Goal: Use online tool/utility: Utilize a website feature to perform a specific function

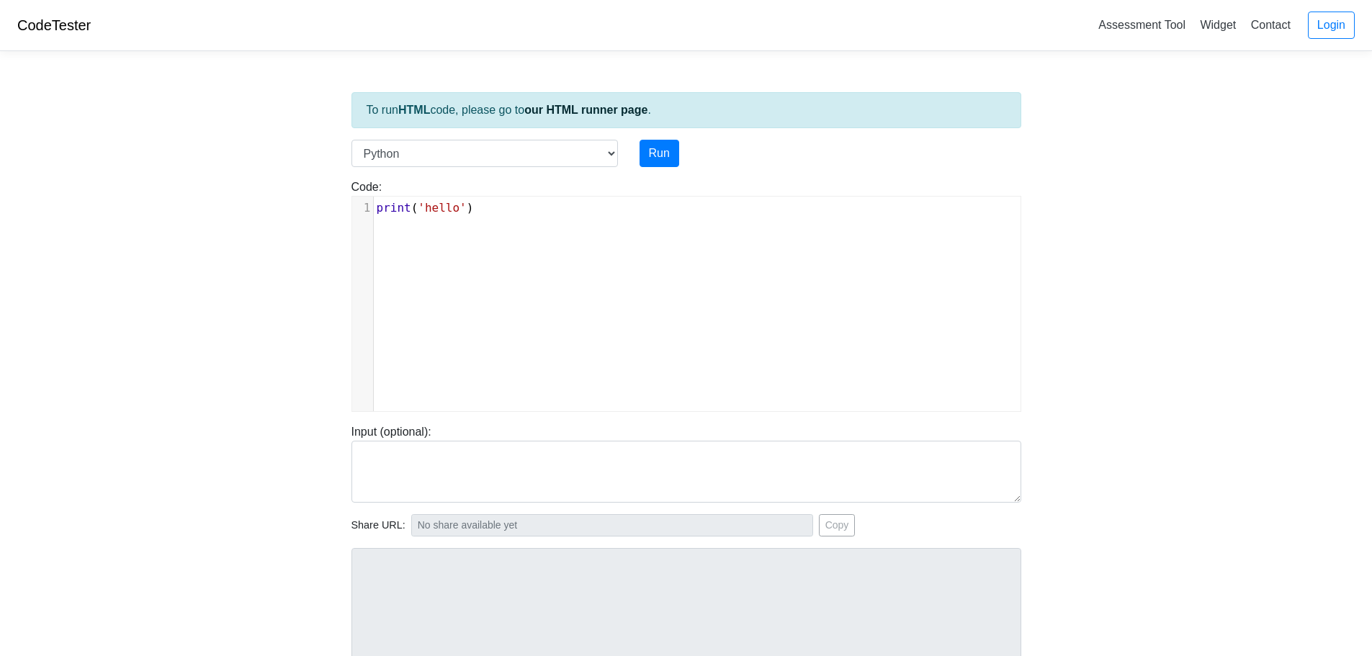
scroll to position [6, 0]
type textarea "print('hello')"
drag, startPoint x: 465, startPoint y: 211, endPoint x: 238, endPoint y: 187, distance: 228.8
click at [238, 187] on body "CodeTester Assessment Tool Widget Contact Login To run HTML code, please go to …" at bounding box center [686, 384] width 1372 height 769
type textarea "num 1 -"
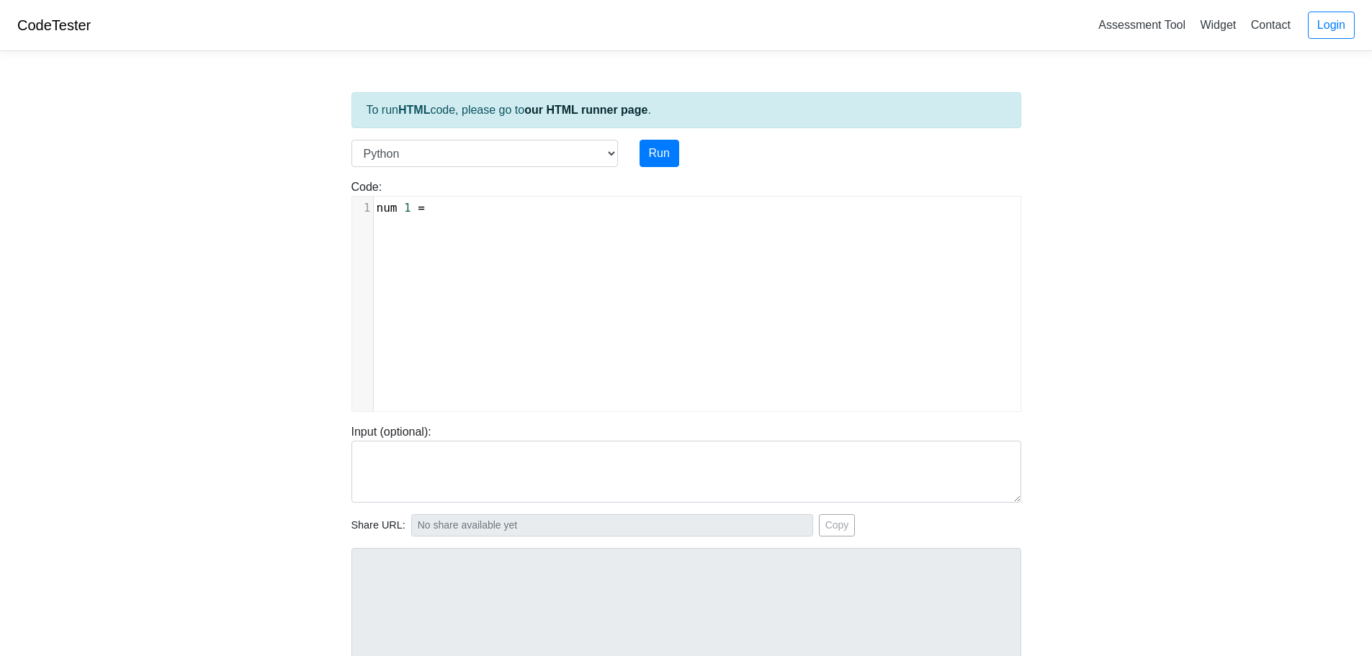
type textarea "= 10"
type textarea "num2 = 5"
type textarea "nu"
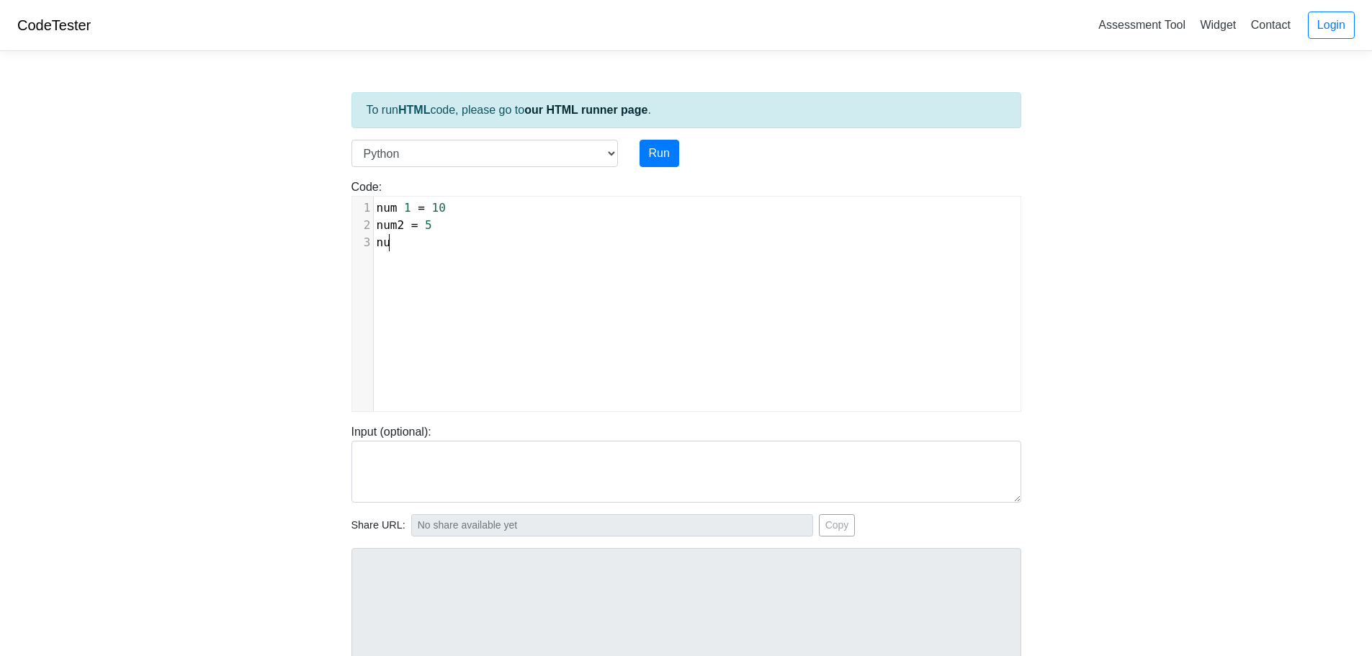
scroll to position [6, 12]
type textarea "num1"
type textarea "(num 1 + num2 ="
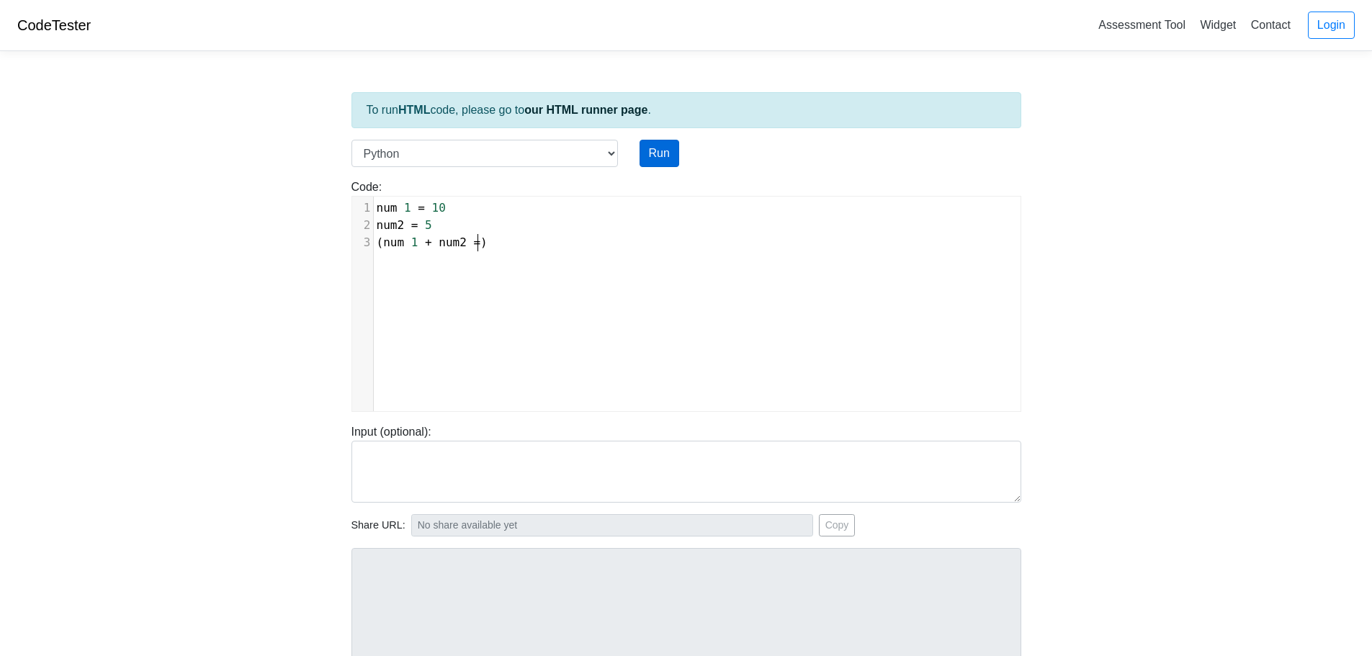
type textarea ")"
click at [659, 151] on button "Run" at bounding box center [660, 153] width 40 height 27
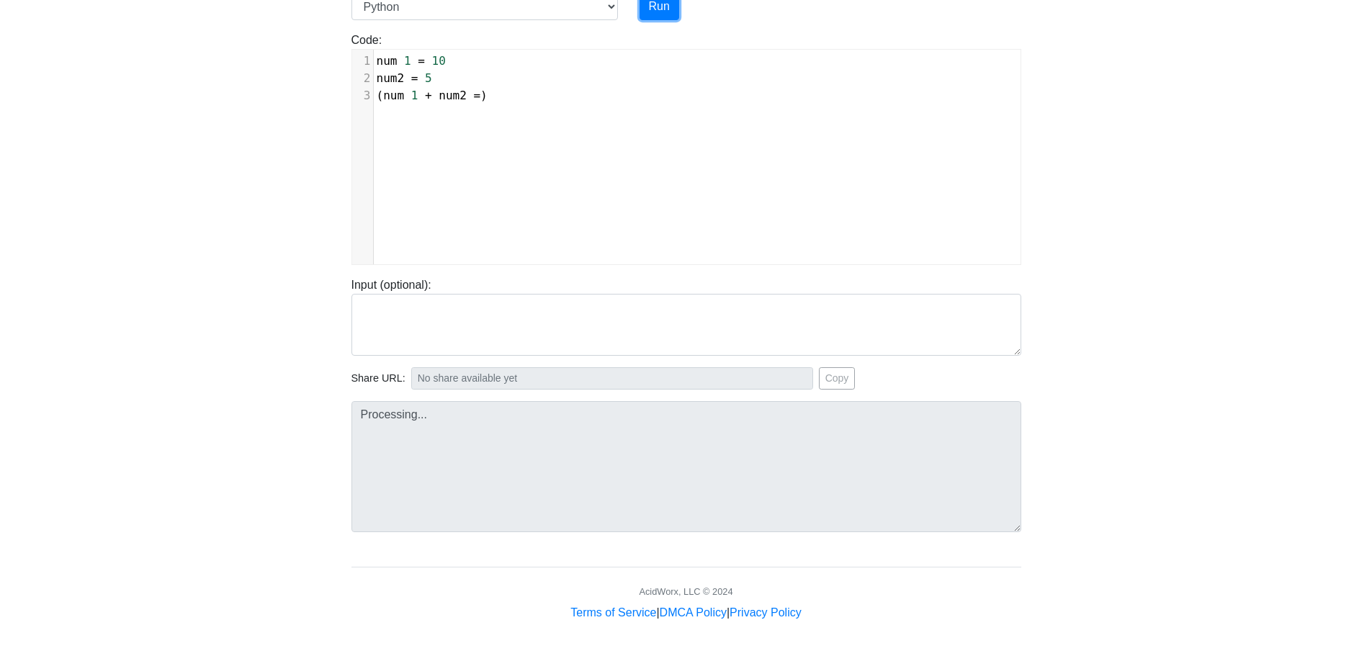
type input "[URL][DOMAIN_NAME]"
type textarea "Submission status: Runtime Error (NZEC) Stderr: File "script.py", line 1 num 1 …"
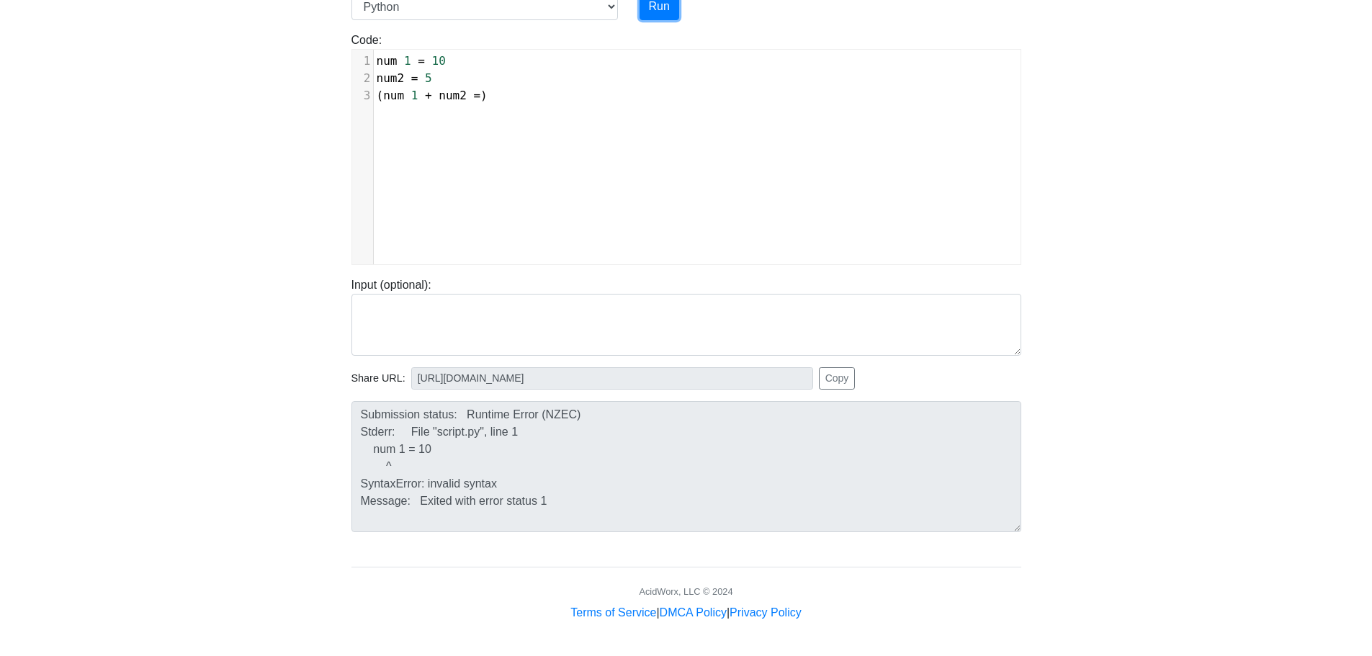
scroll to position [0, 0]
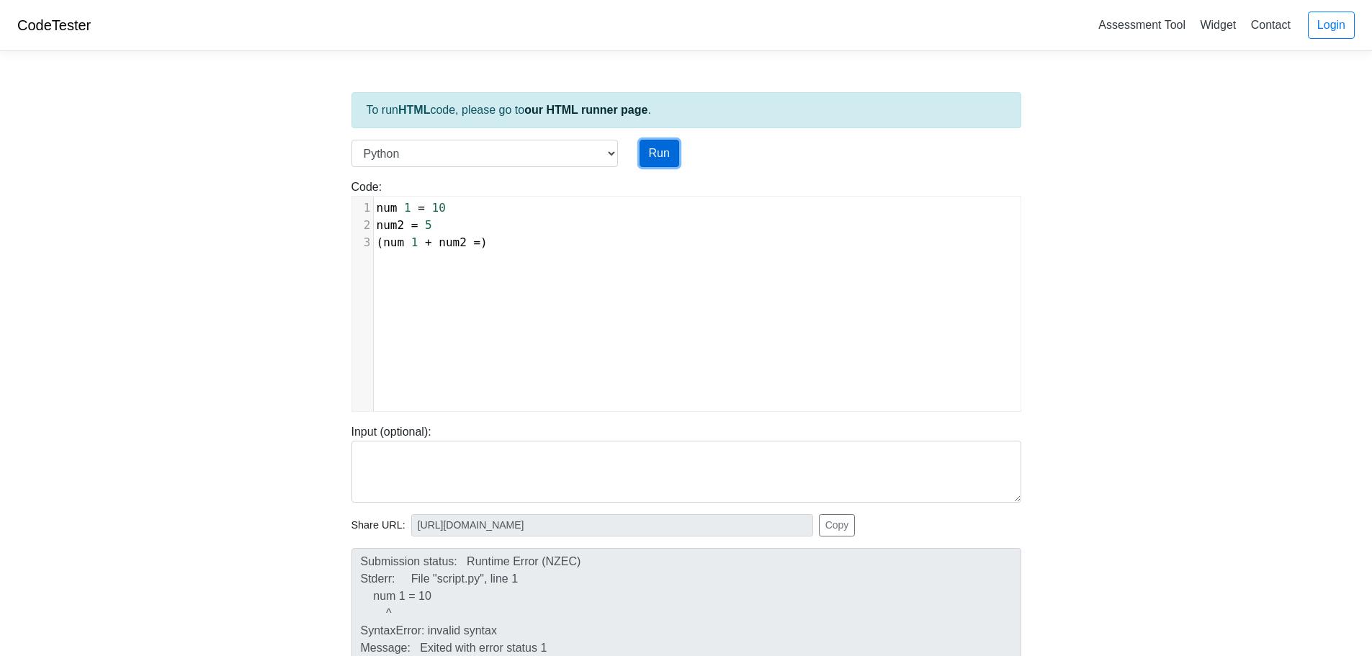
click at [663, 140] on button "Run" at bounding box center [660, 153] width 40 height 27
type input "[URL][DOMAIN_NAME]"
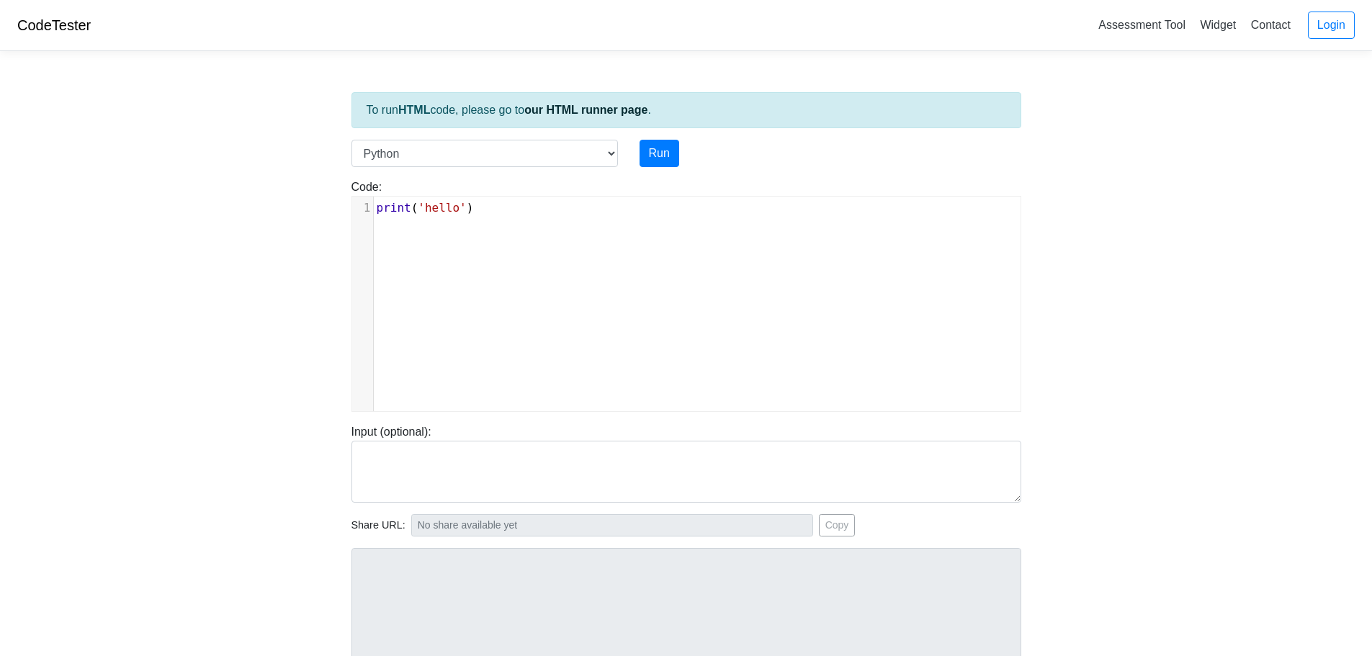
scroll to position [6, 0]
type textarea "print('hello')"
drag, startPoint x: 511, startPoint y: 199, endPoint x: 494, endPoint y: 203, distance: 17.1
click at [494, 203] on div "x 1 print ( 'hello' )" at bounding box center [703, 208] width 658 height 23
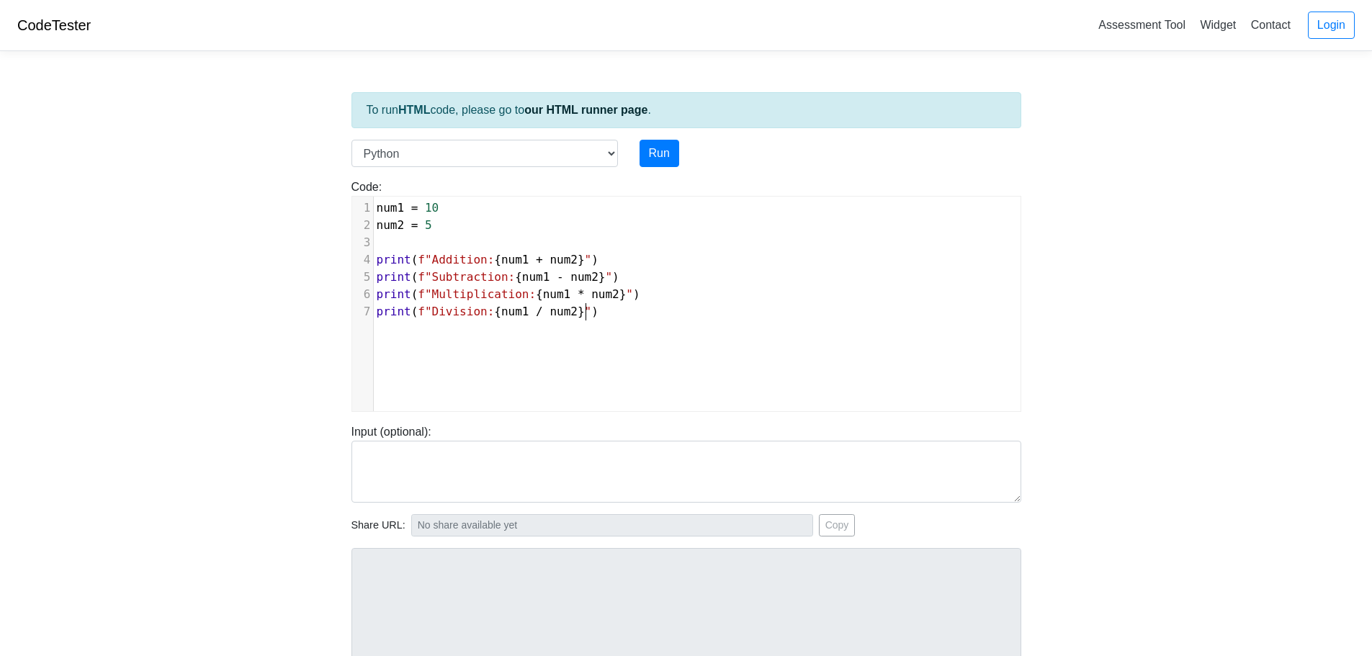
type textarea "1"
type textarea "0"
drag, startPoint x: 423, startPoint y: 210, endPoint x: 435, endPoint y: 206, distance: 12.8
click at [435, 206] on pre "num1 = 10" at bounding box center [703, 208] width 658 height 17
type textarea "265"
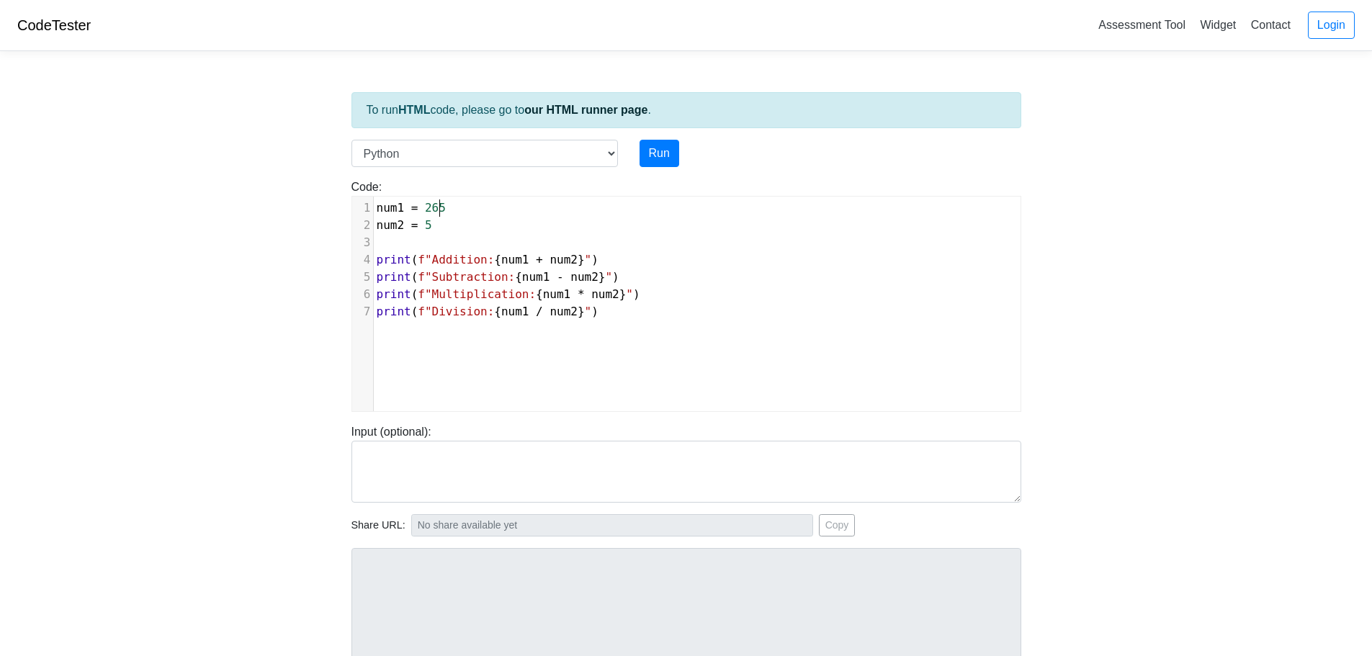
scroll to position [6, 19]
drag, startPoint x: 425, startPoint y: 225, endPoint x: 442, endPoint y: 221, distance: 17.0
click at [442, 221] on pre "num2 = 5" at bounding box center [703, 225] width 658 height 17
type textarea "96"
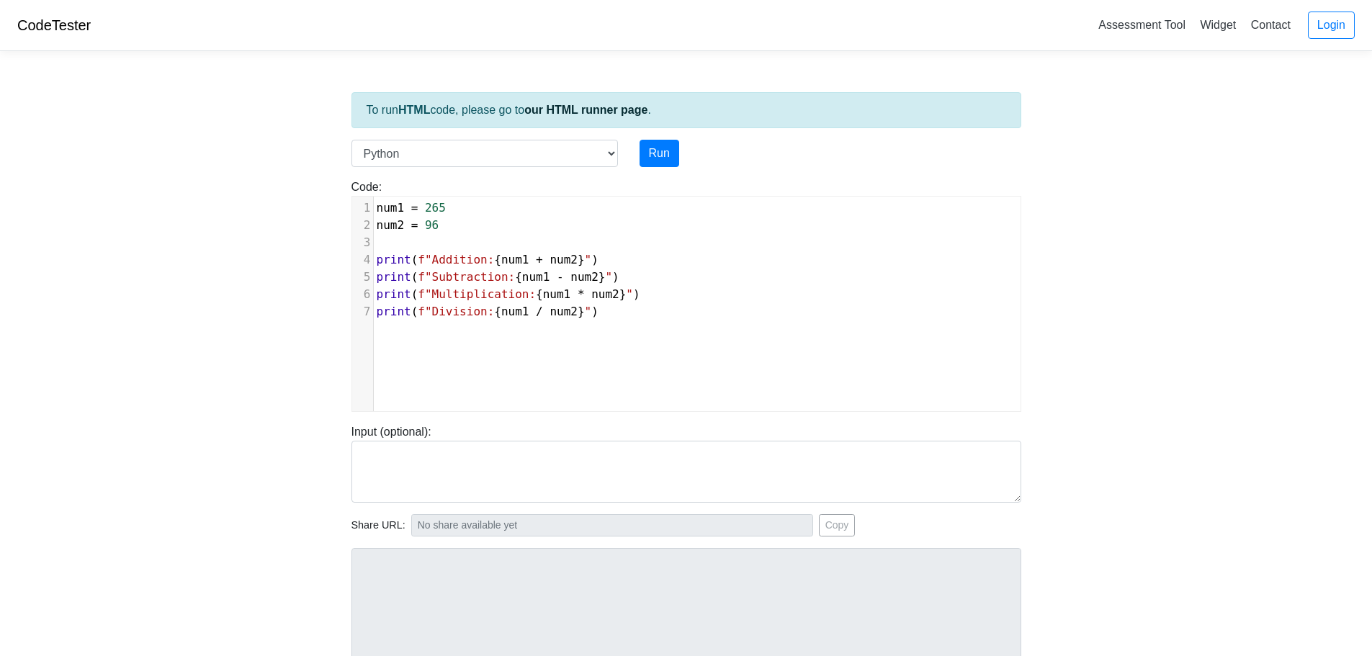
click at [680, 151] on div "Run" at bounding box center [715, 153] width 173 height 27
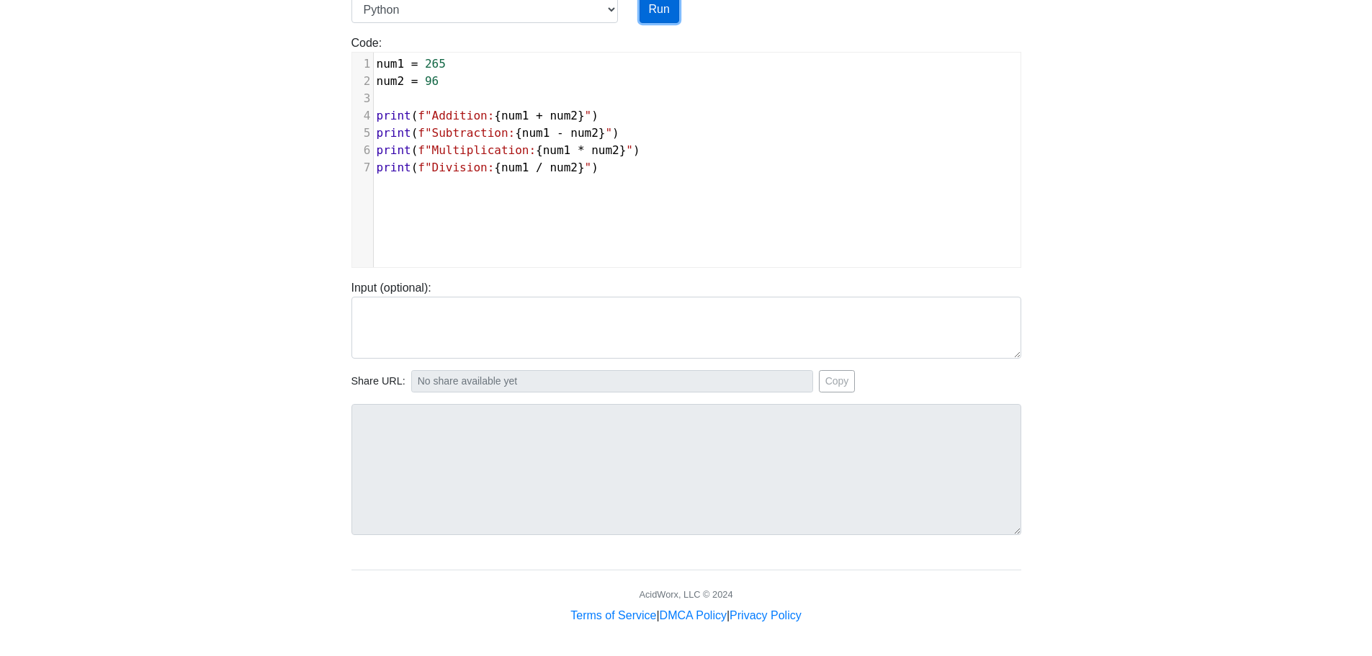
click at [653, 17] on button "Run" at bounding box center [660, 9] width 40 height 27
type input "https://codetester.io/runner?s=4QXO6v91l0"
type textarea "Stdout: Addition: 361 Subtraction: 169 Multiplication: 25440 Division: 2.760416…"
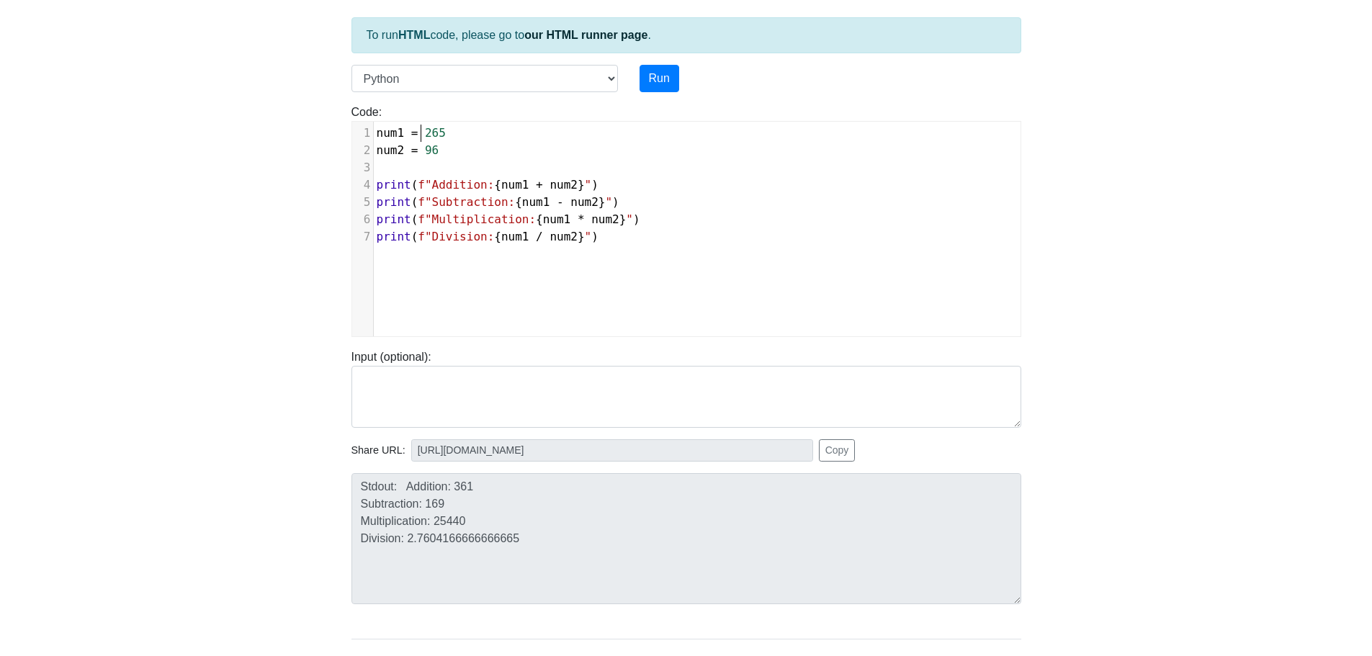
scroll to position [6, 12]
drag, startPoint x: 422, startPoint y: 135, endPoint x: 446, endPoint y: 133, distance: 23.9
click at [446, 133] on pre "num1 = 265" at bounding box center [703, 133] width 658 height 17
type textarea "41"
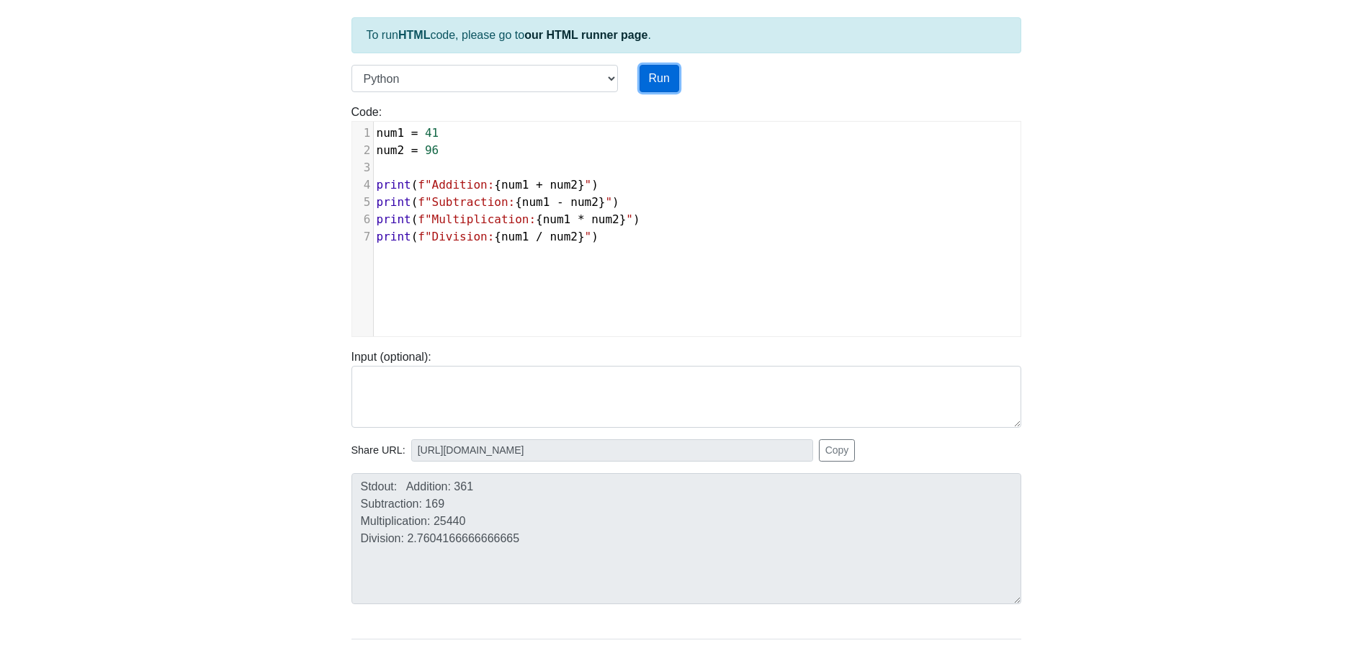
click at [667, 78] on button "Run" at bounding box center [660, 78] width 40 height 27
type input "https://codetester.io/runner?s=j2XjPqbvWy"
type textarea "Stdout: Addition: 137 Subtraction: -55 Multiplication: 3936 Division: 0.4270833…"
